Goal: Find specific page/section: Find specific page/section

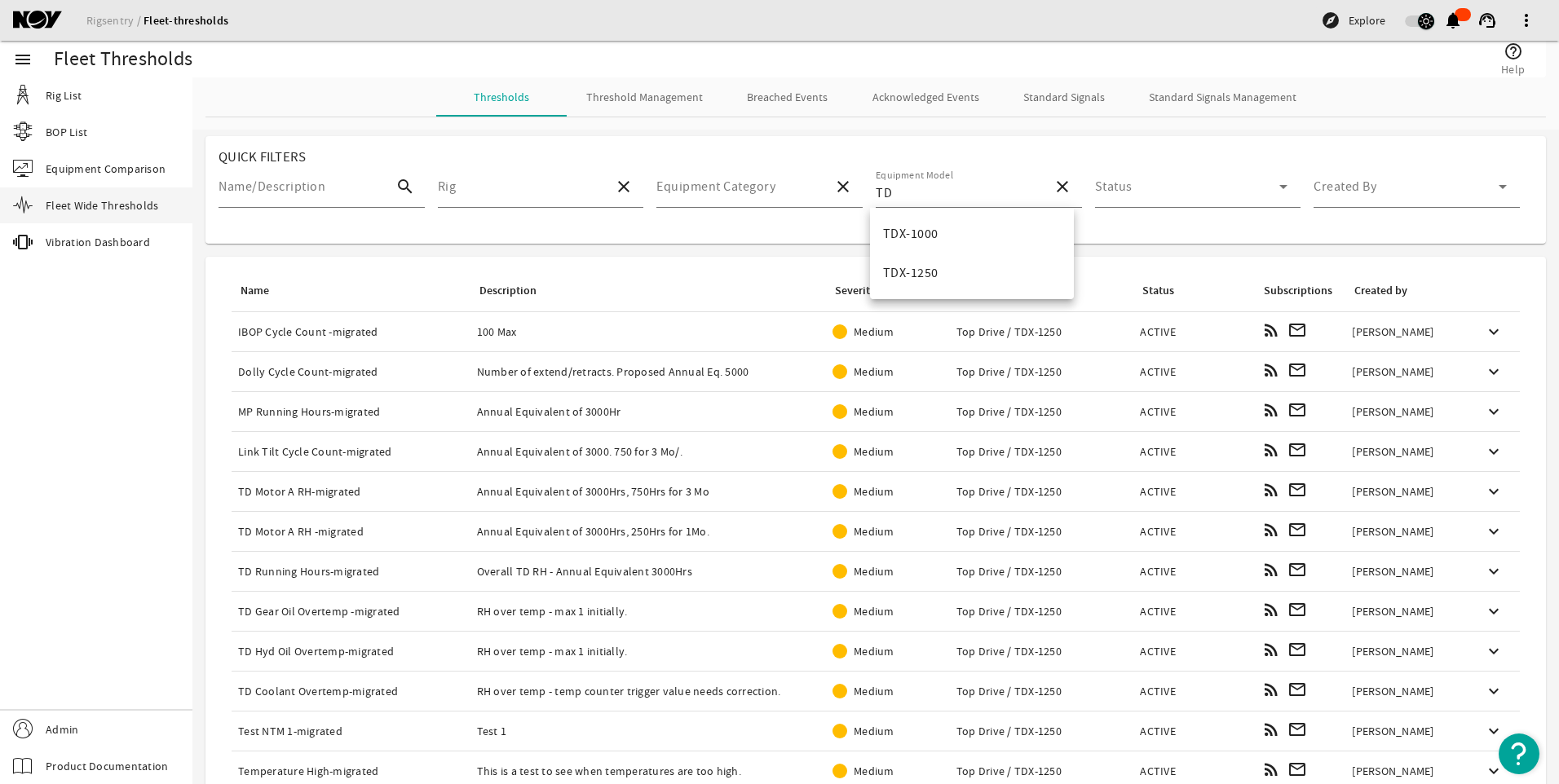
click at [657, 262] on mat-card "Name Description Severity Category/Model Status Subscriptions Created by Name: …" at bounding box center [875, 613] width 1340 height 713
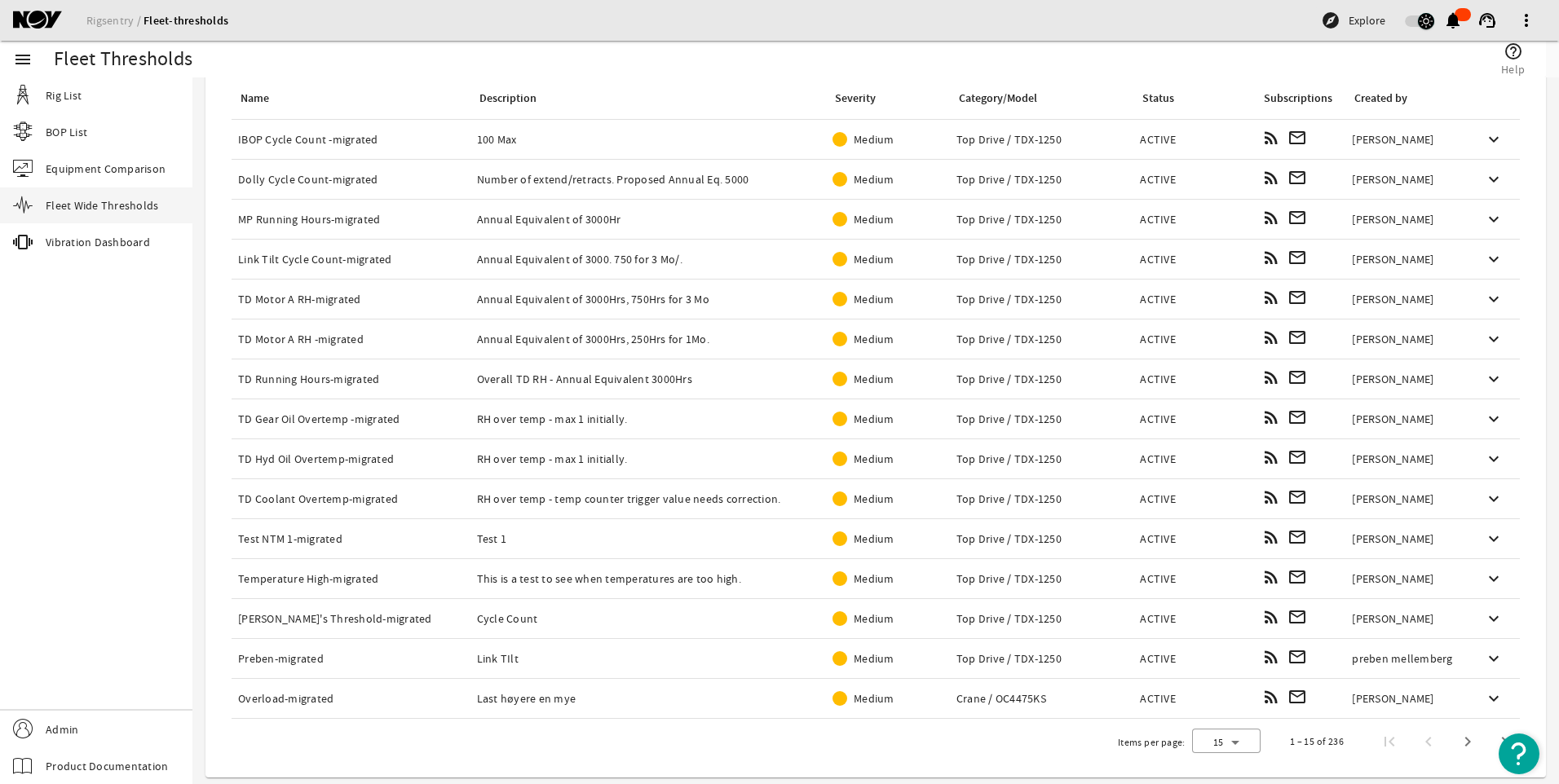
click at [1223, 777] on rigsentry-mat-card "Name Description Severity Category/Model Status Subscriptions Created by Name: …" at bounding box center [875, 421] width 1367 height 726
click at [1225, 770] on mat-card "Name Description Severity Category/Model Status Subscriptions Created by Name: …" at bounding box center [875, 421] width 1340 height 713
click at [1208, 743] on div at bounding box center [1226, 741] width 69 height 39
click at [1208, 711] on mat-option "100" at bounding box center [1214, 699] width 69 height 39
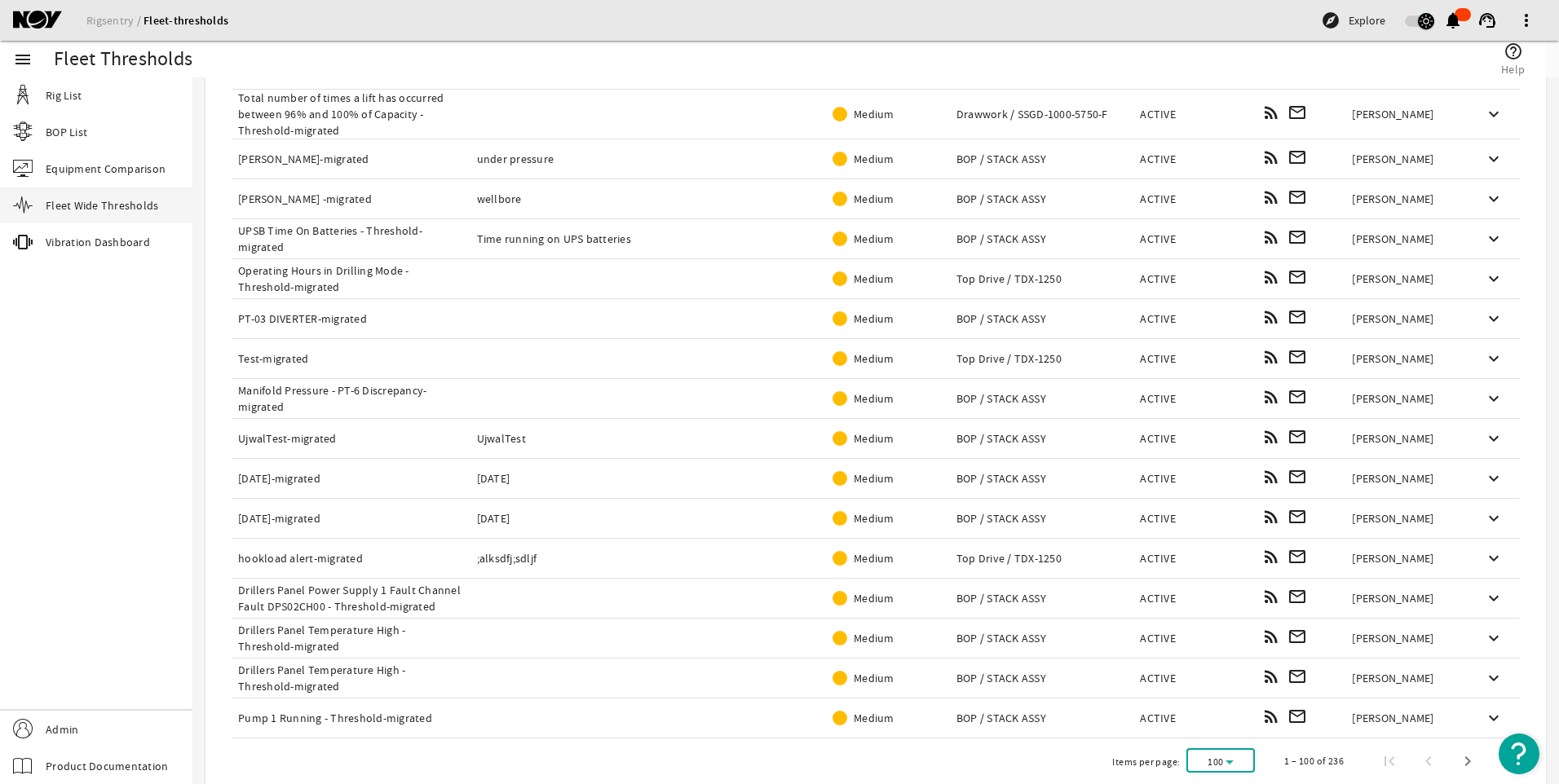
scroll to position [3578, 0]
click at [1462, 757] on span "Next page" at bounding box center [1467, 760] width 39 height 39
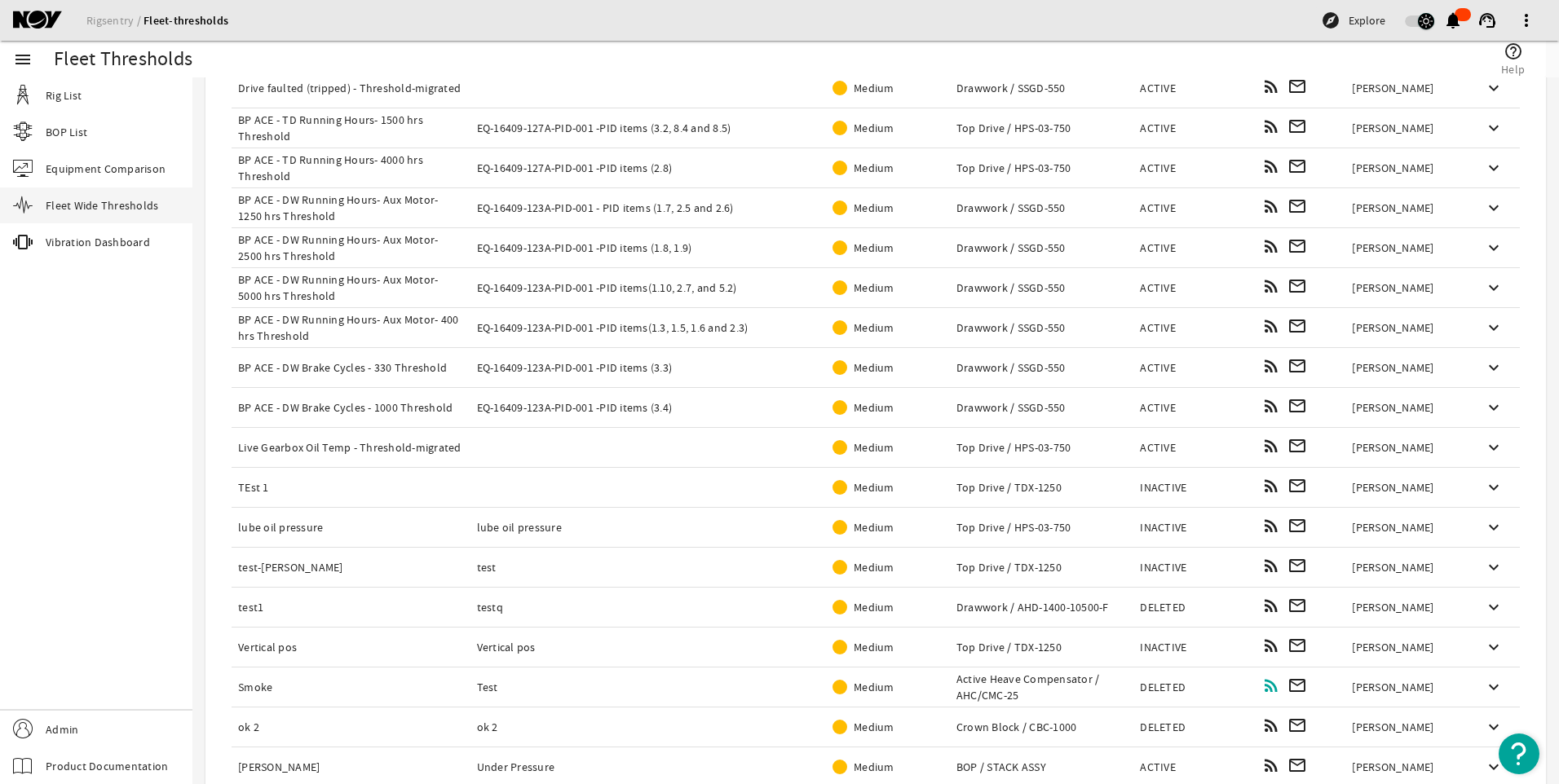
scroll to position [3587, 0]
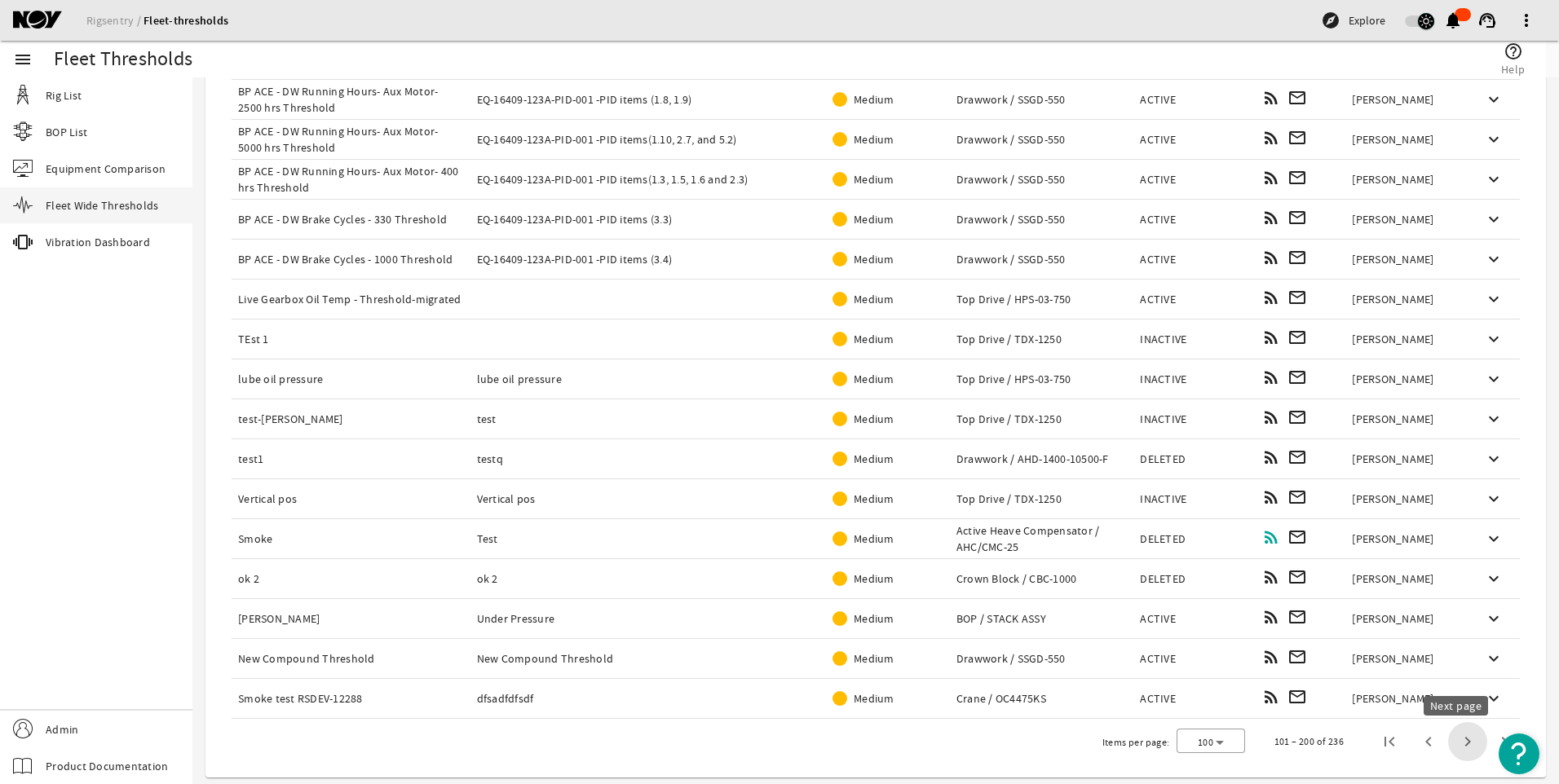
click at [1451, 745] on span "Next page" at bounding box center [1467, 741] width 39 height 39
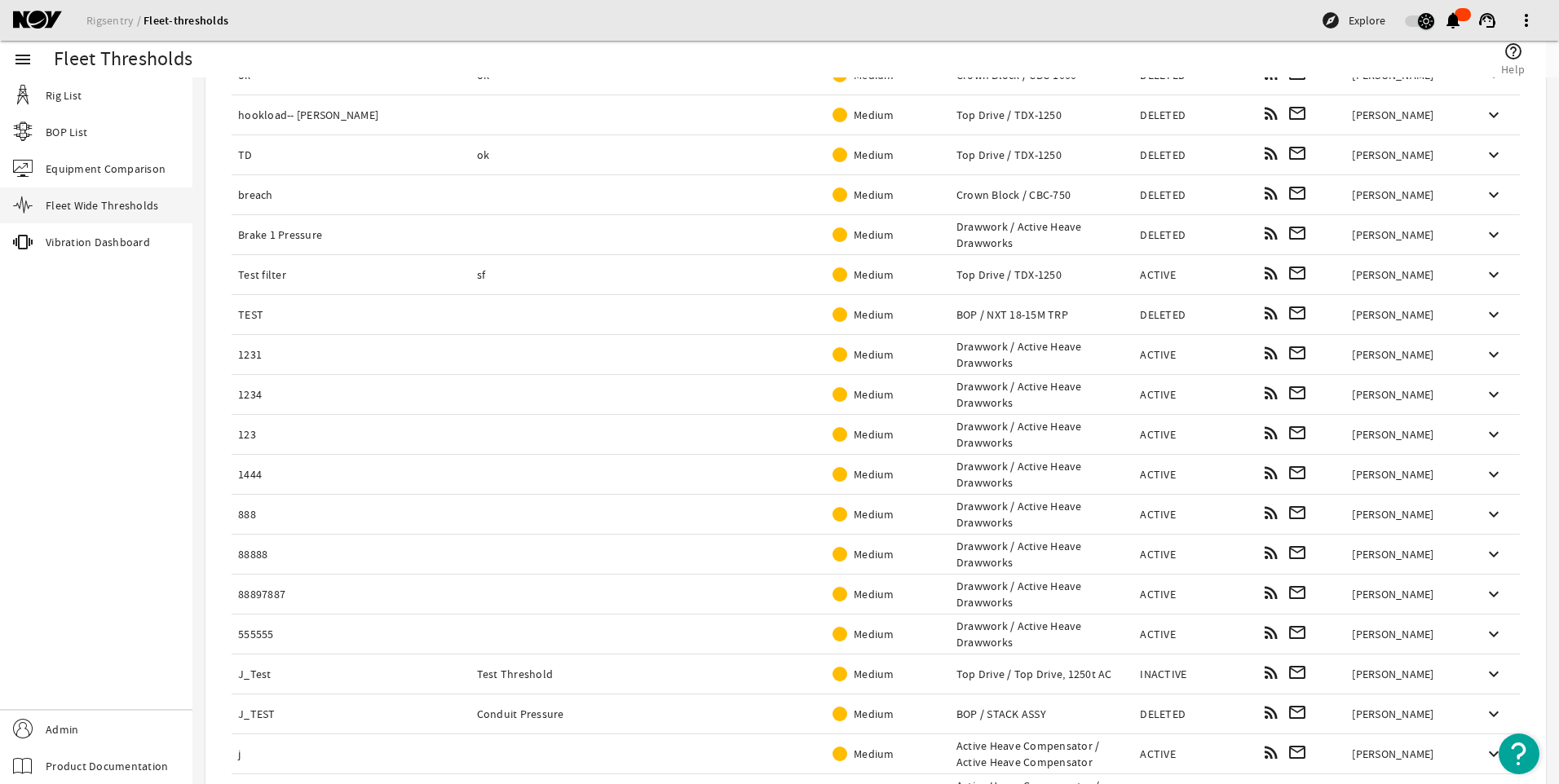
scroll to position [0, 0]
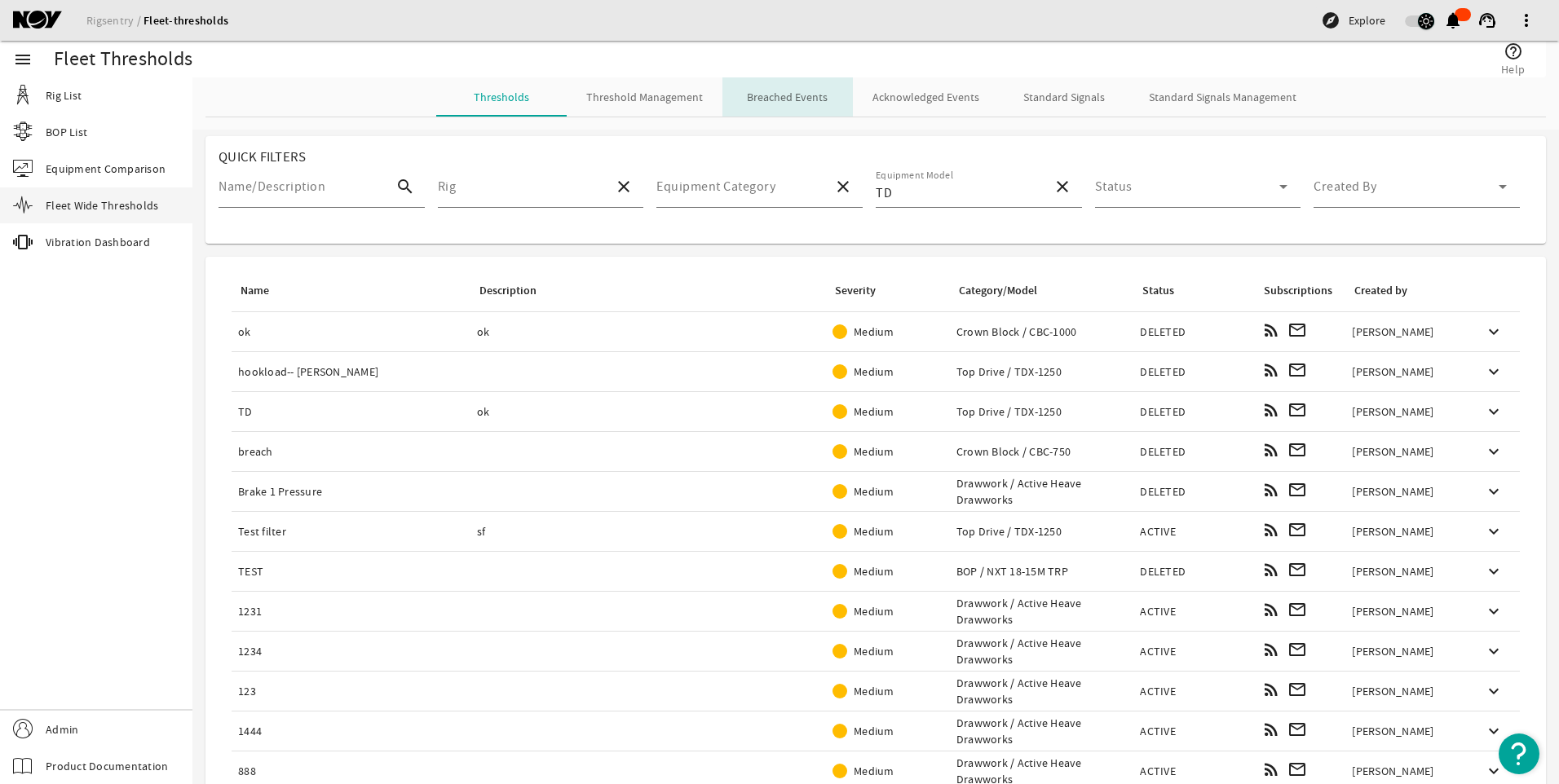
click at [809, 105] on span "Breached Events" at bounding box center [787, 97] width 81 height 39
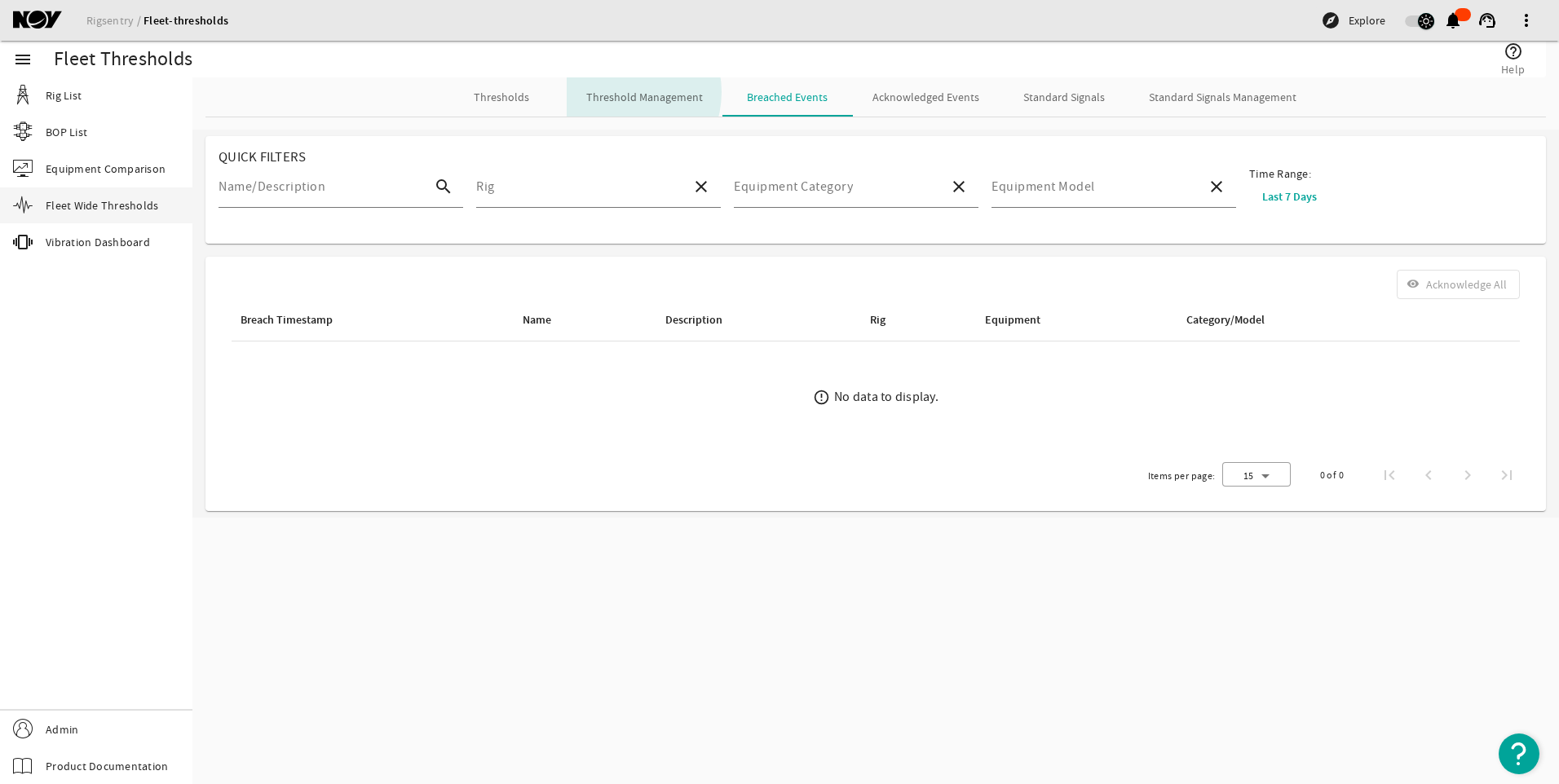
click at [622, 92] on span "Threshold Management" at bounding box center [644, 97] width 116 height 12
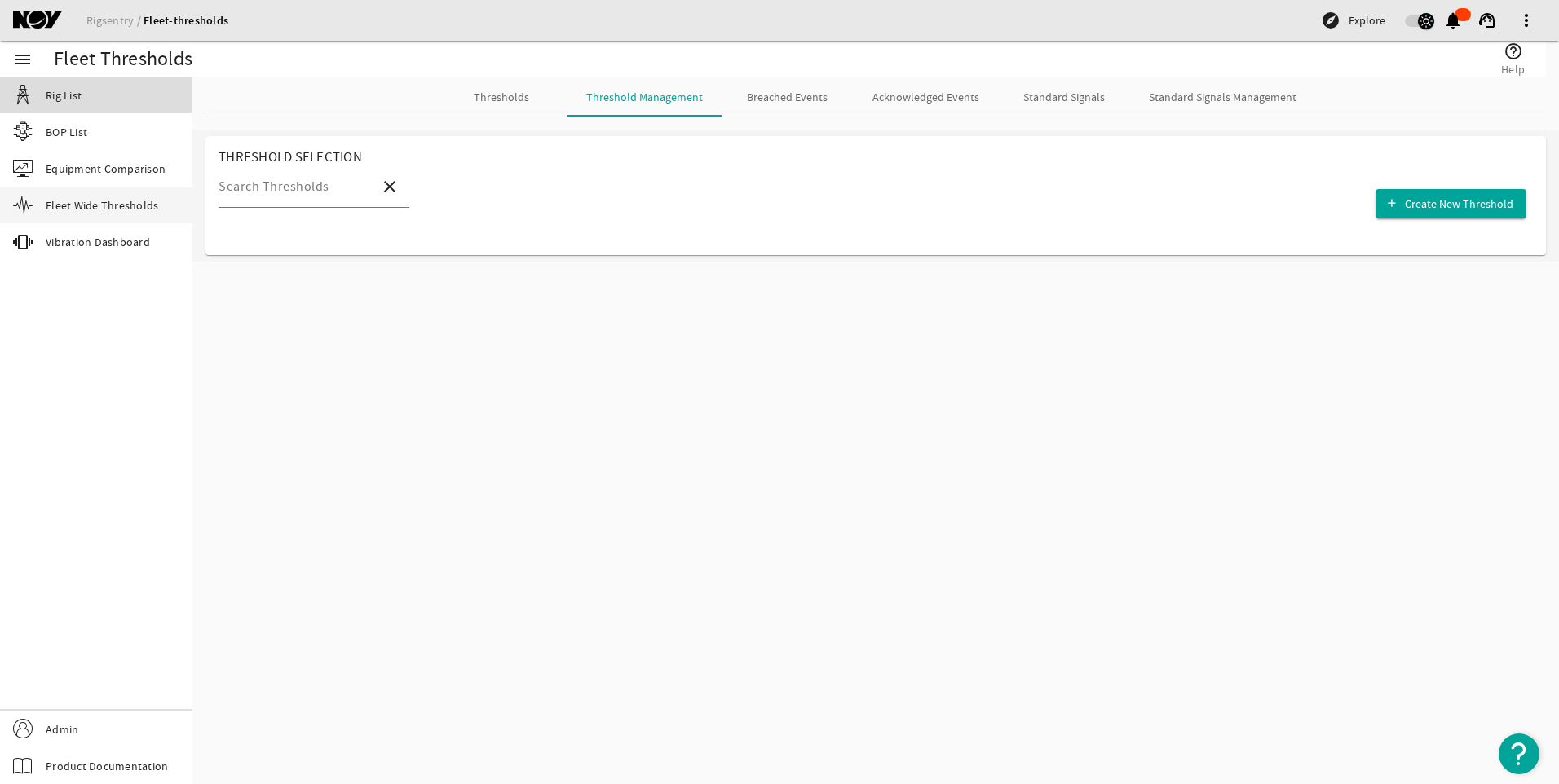
click at [87, 106] on link "Rig List" at bounding box center [96, 95] width 192 height 35
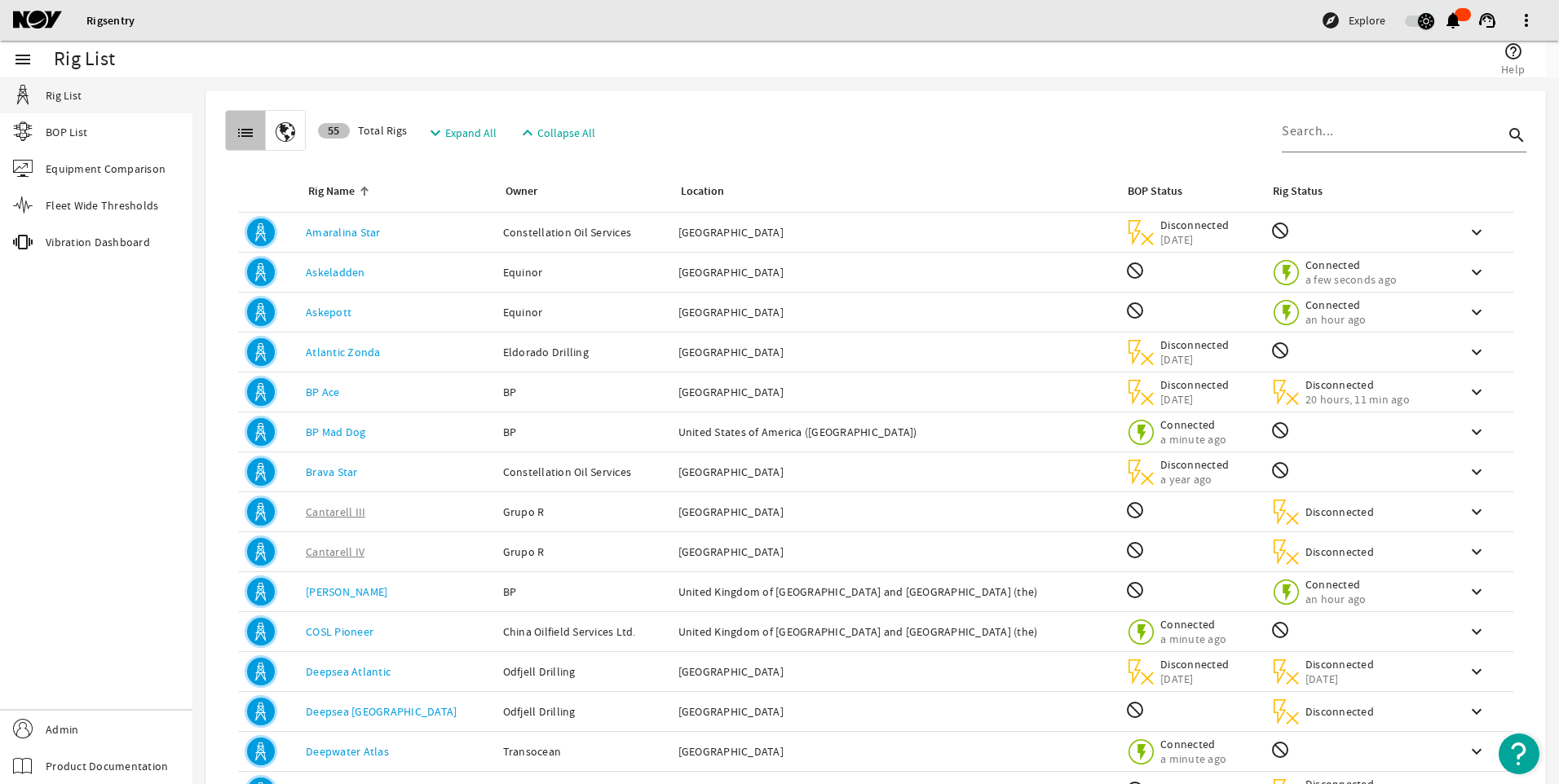
click at [338, 315] on link "Askepott" at bounding box center [328, 312] width 45 height 15
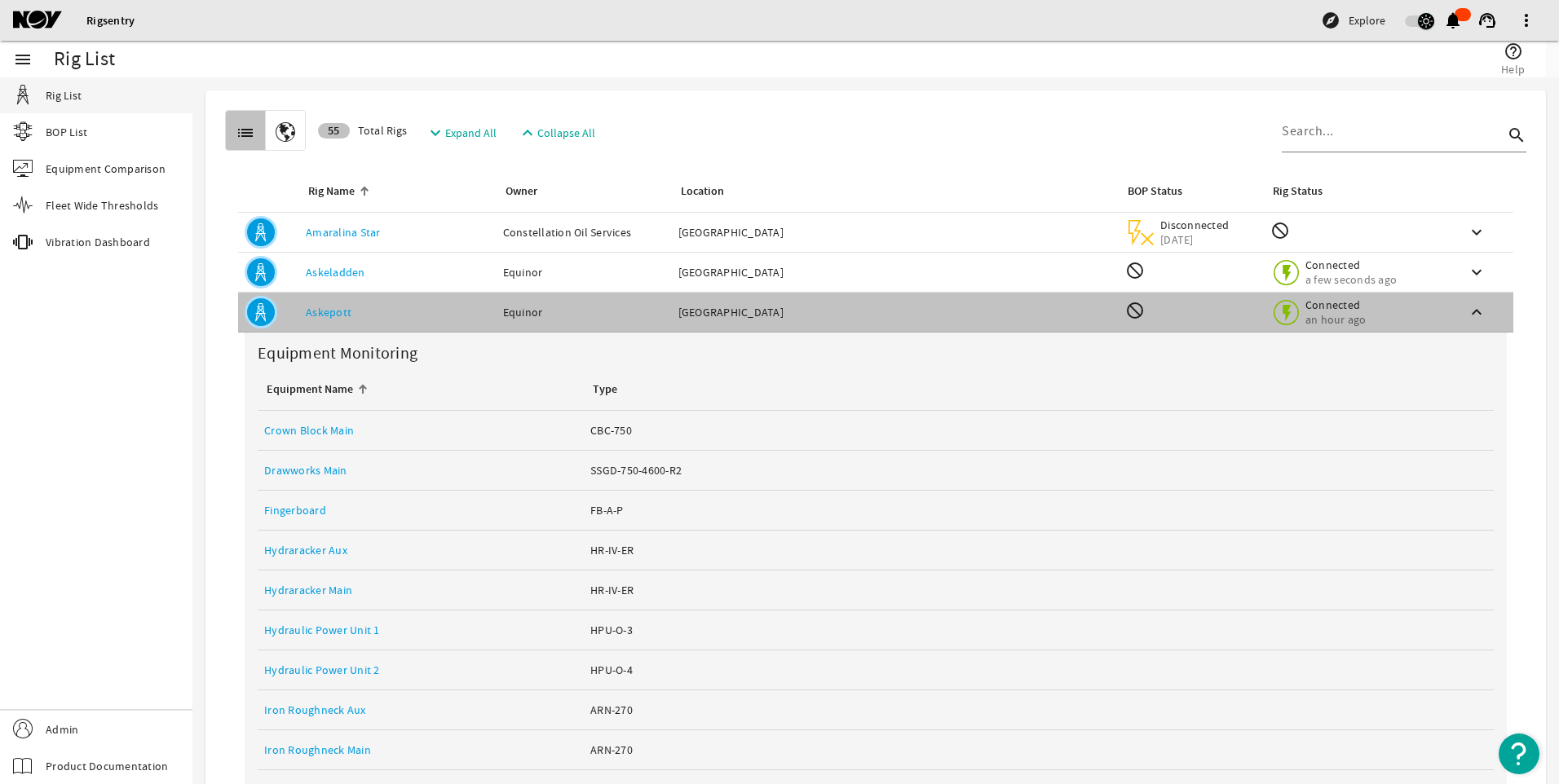
click at [304, 470] on link "Drawworks Main" at bounding box center [306, 470] width 83 height 15
